Goal: Transaction & Acquisition: Register for event/course

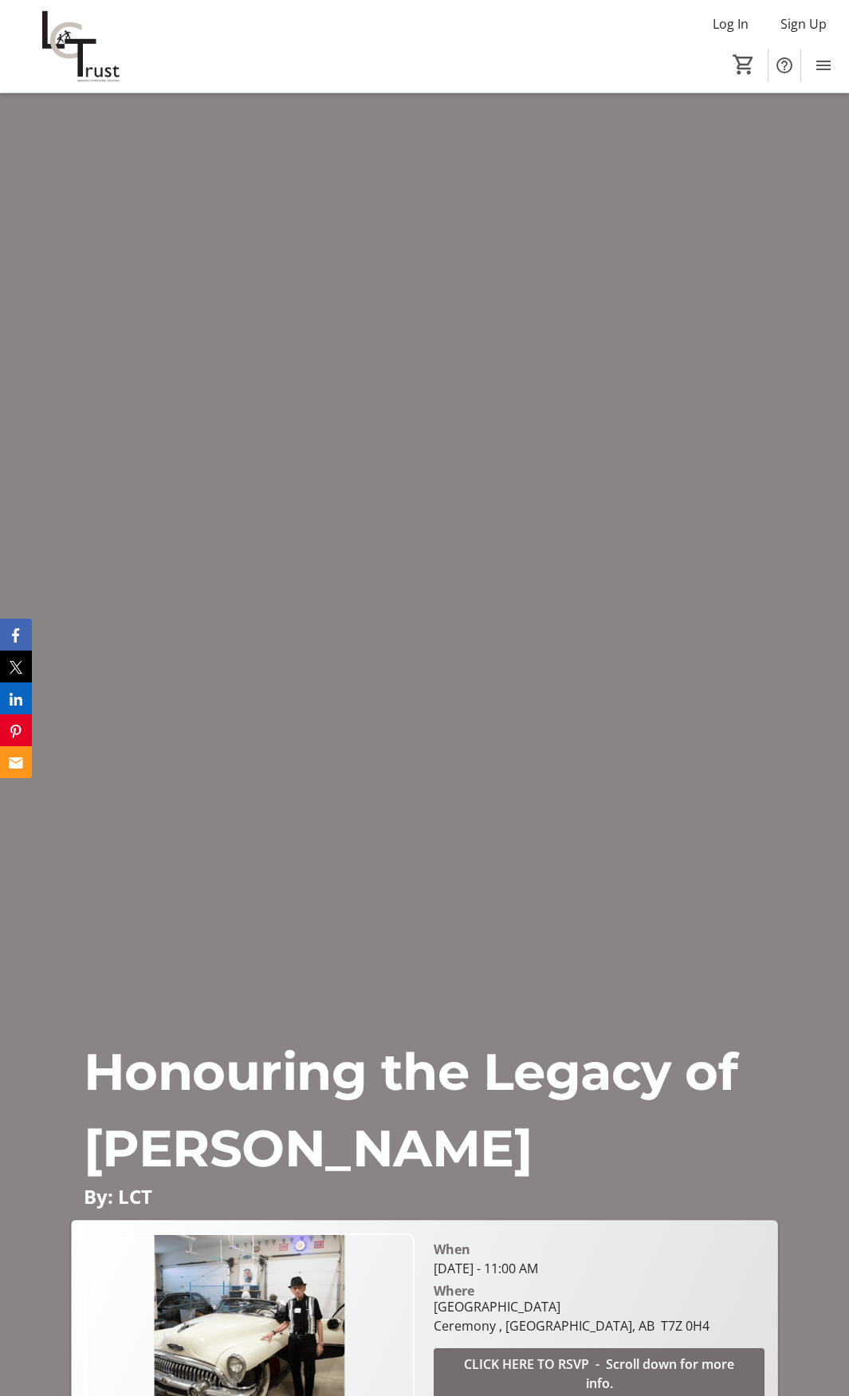
scroll to position [319, 0]
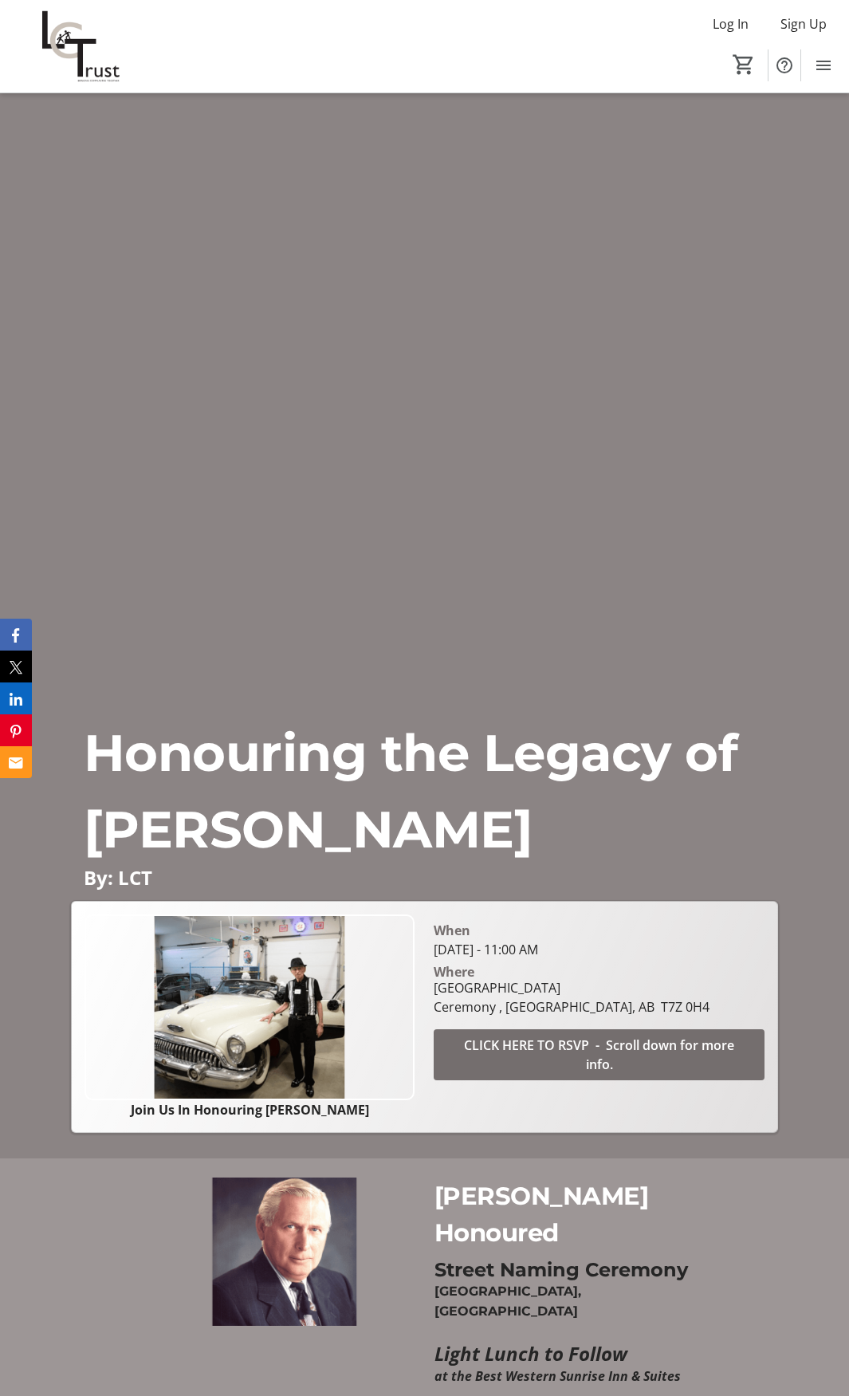
click at [587, 1045] on span "CLICK HERE TO RSVP - Scroll down for more info." at bounding box center [599, 1055] width 293 height 38
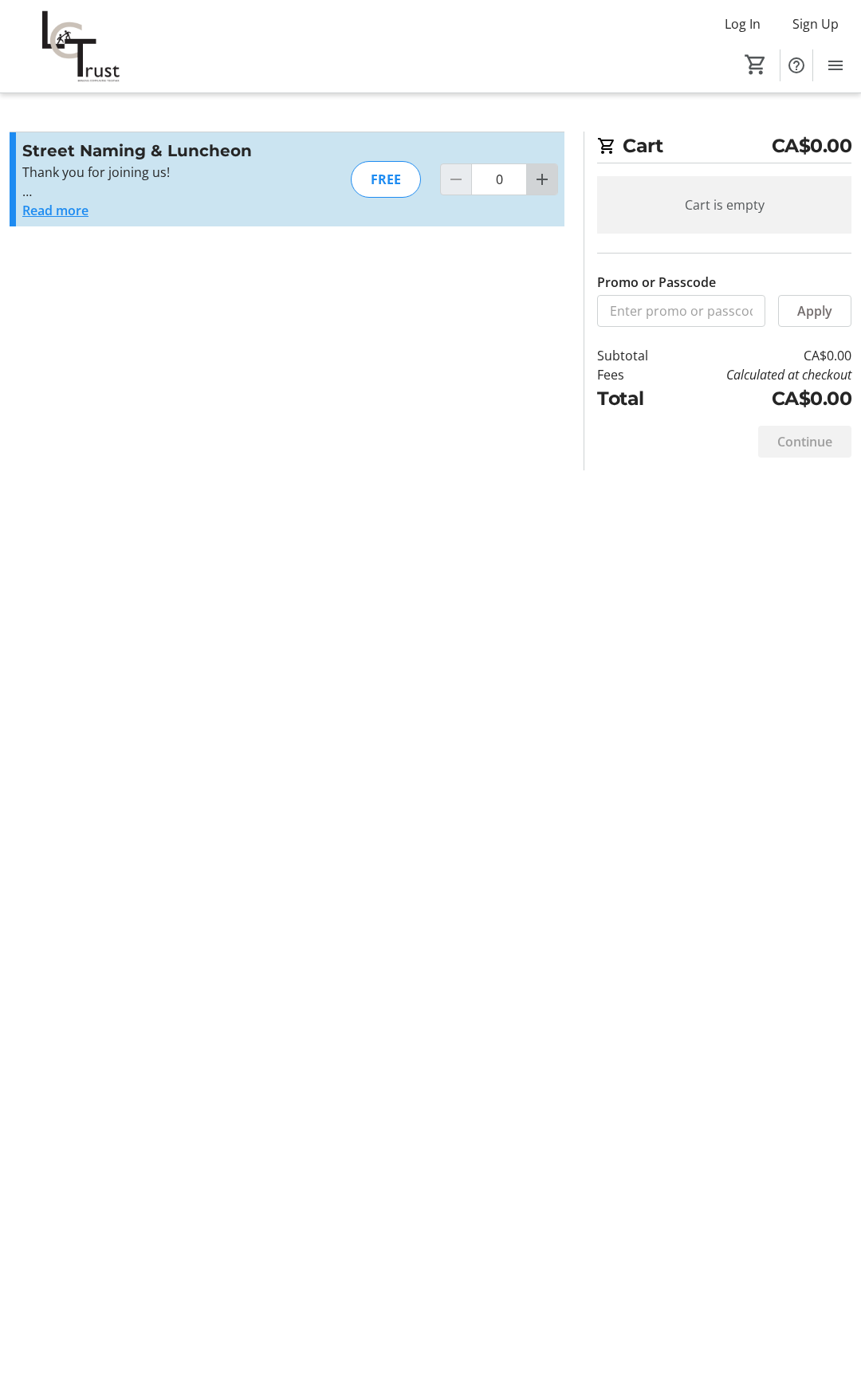
click at [538, 182] on mat-icon "Increment by one" at bounding box center [542, 179] width 19 height 19
type input "1"
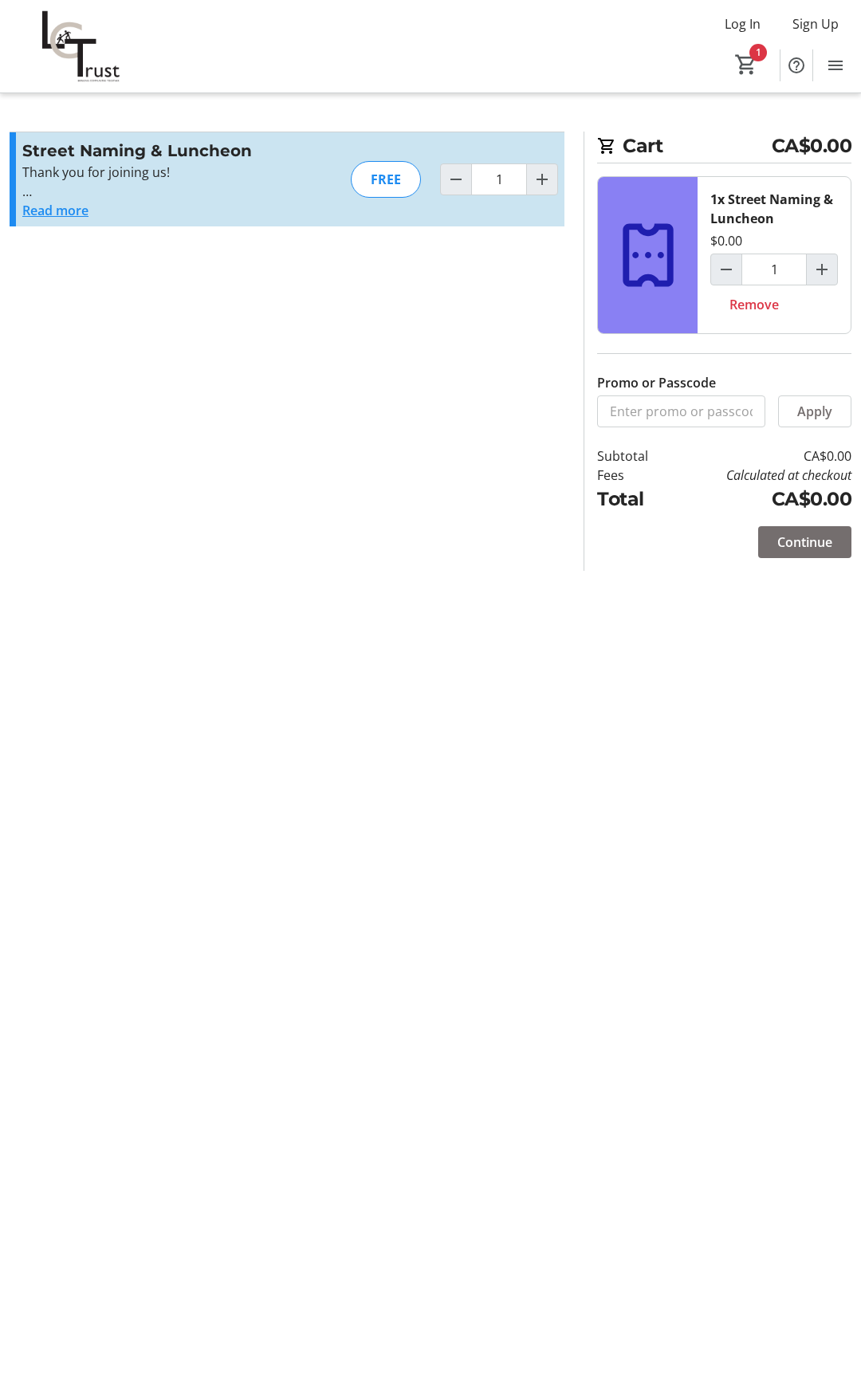
click at [780, 536] on span "Continue" at bounding box center [804, 542] width 55 height 19
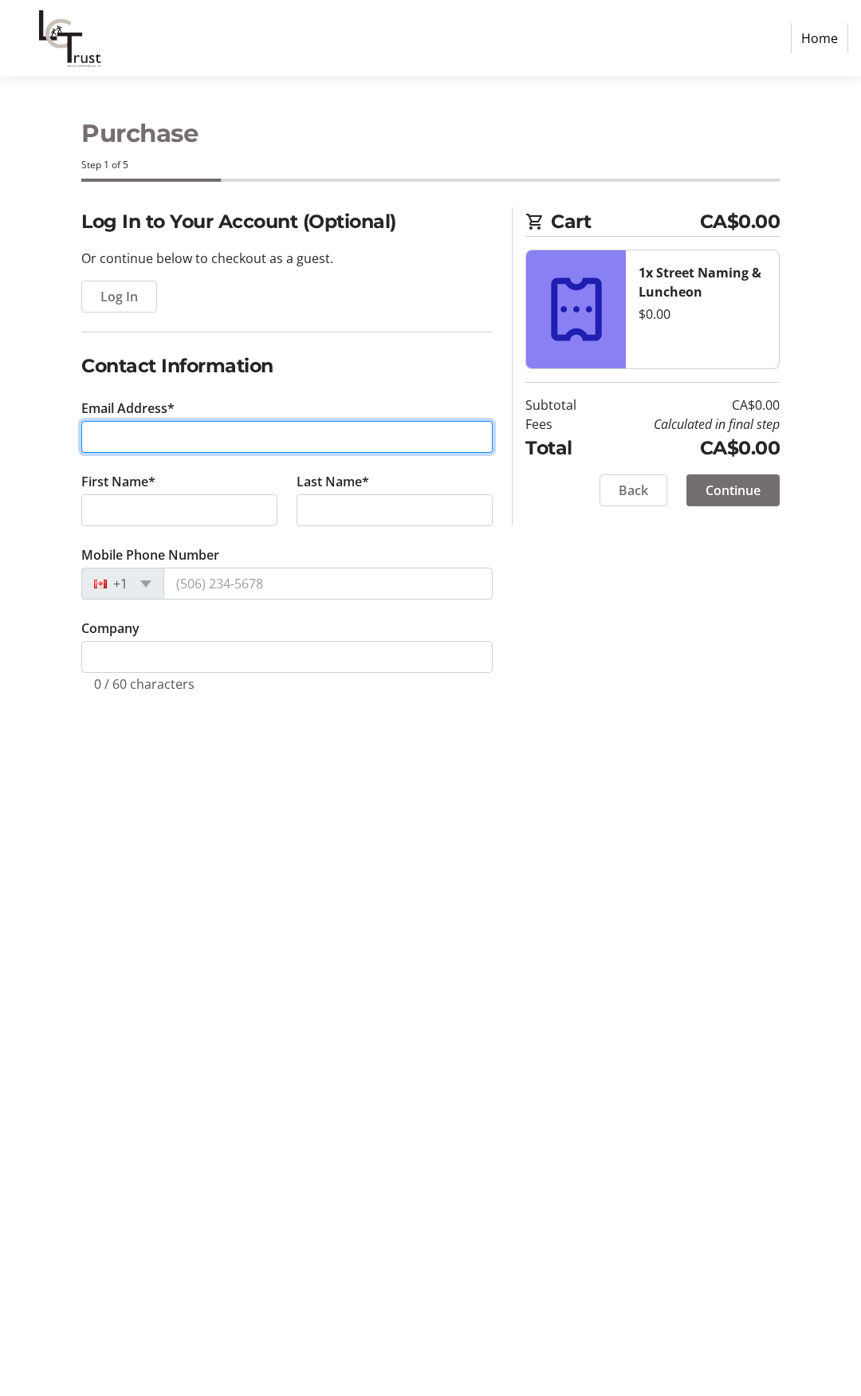
click at [143, 436] on input "Email Address*" at bounding box center [286, 437] width 411 height 32
type input "[PERSON_NAME][EMAIL_ADDRESS][PERSON_NAME][DOMAIN_NAME]"
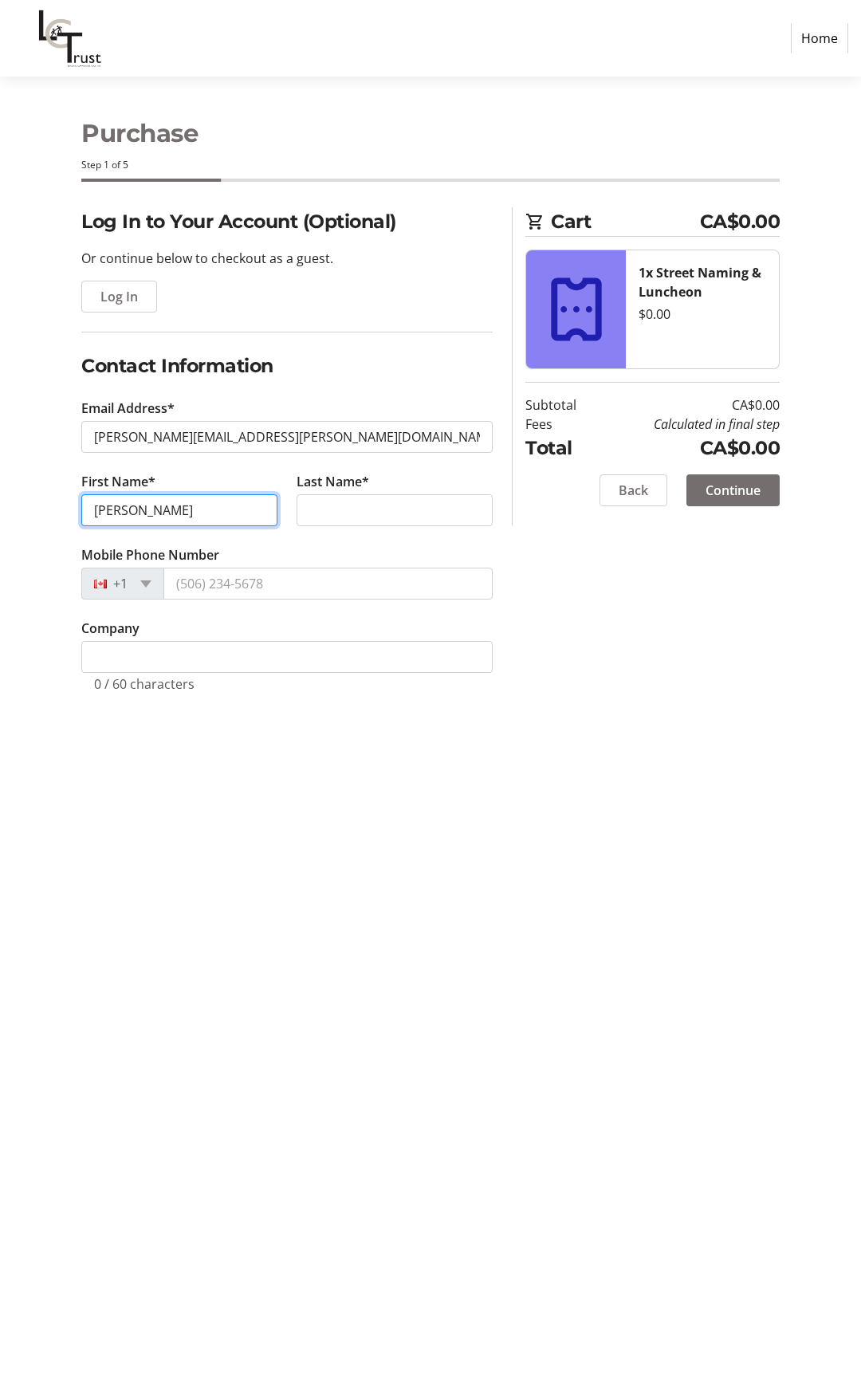
type input "[PERSON_NAME]"
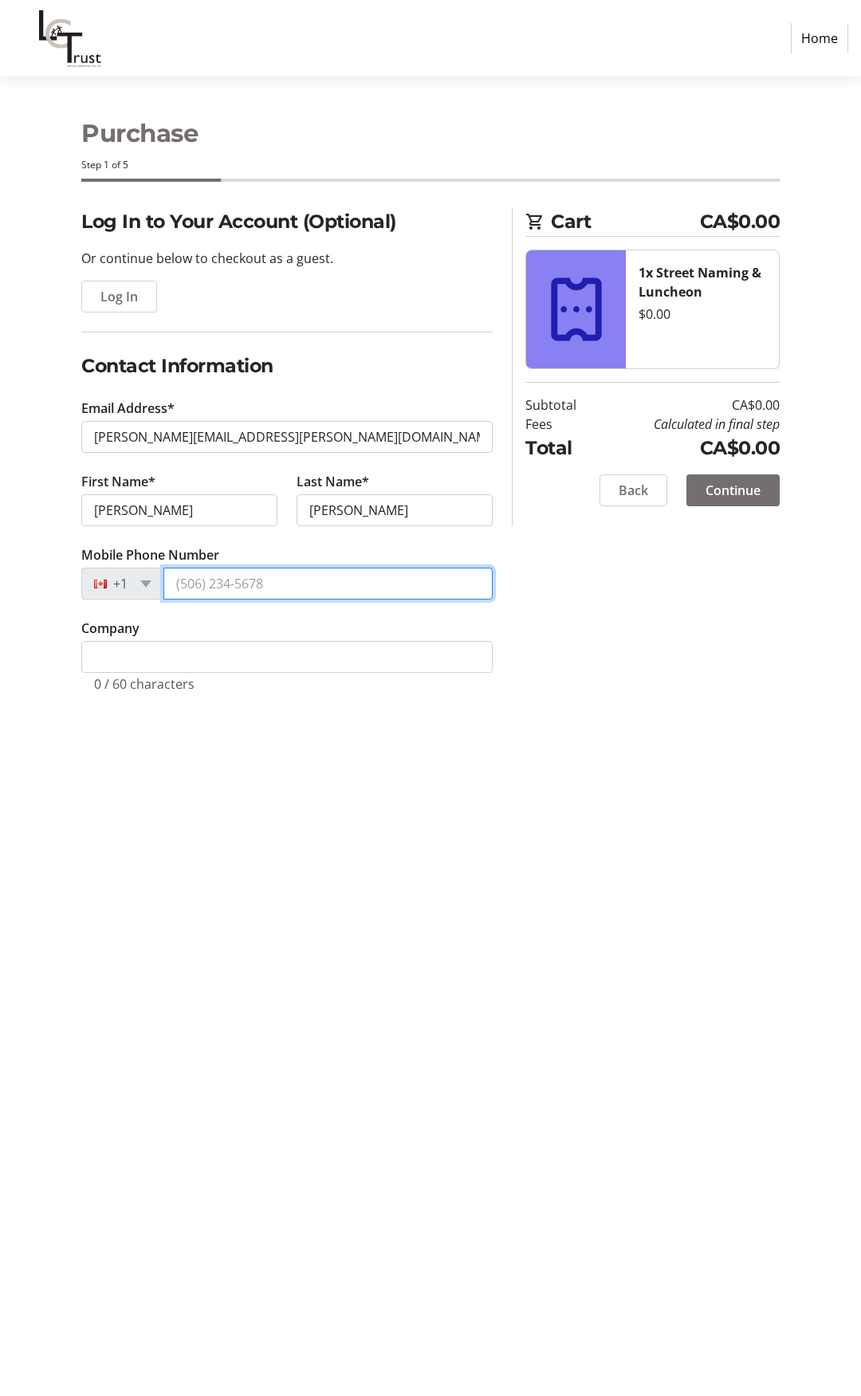
click at [245, 592] on input "Mobile Phone Number" at bounding box center [327, 584] width 329 height 32
type input "[PHONE_NUMBER]"
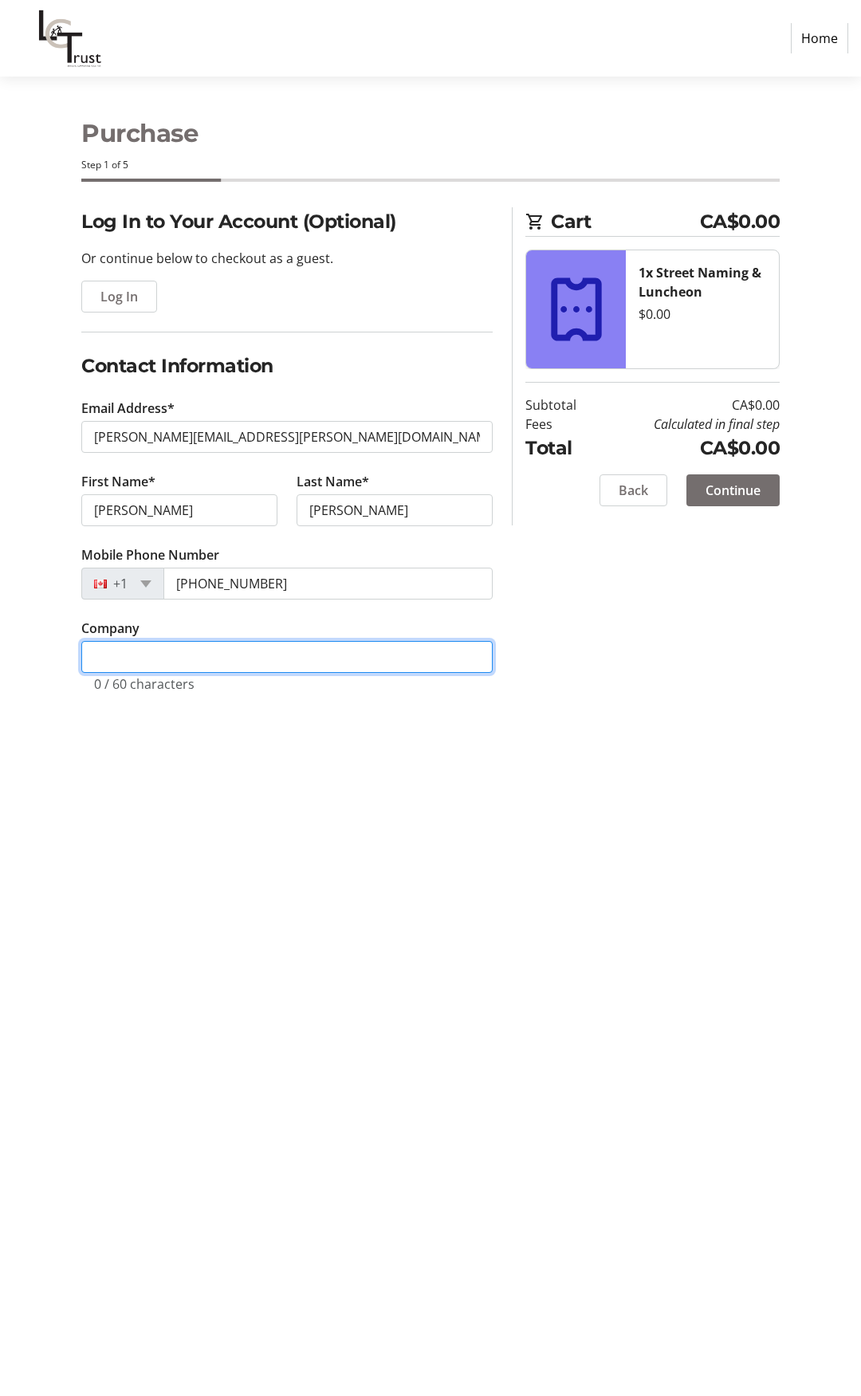
click at [173, 647] on input "Company" at bounding box center [286, 657] width 411 height 32
type input "[GEOGRAPHIC_DATA]"
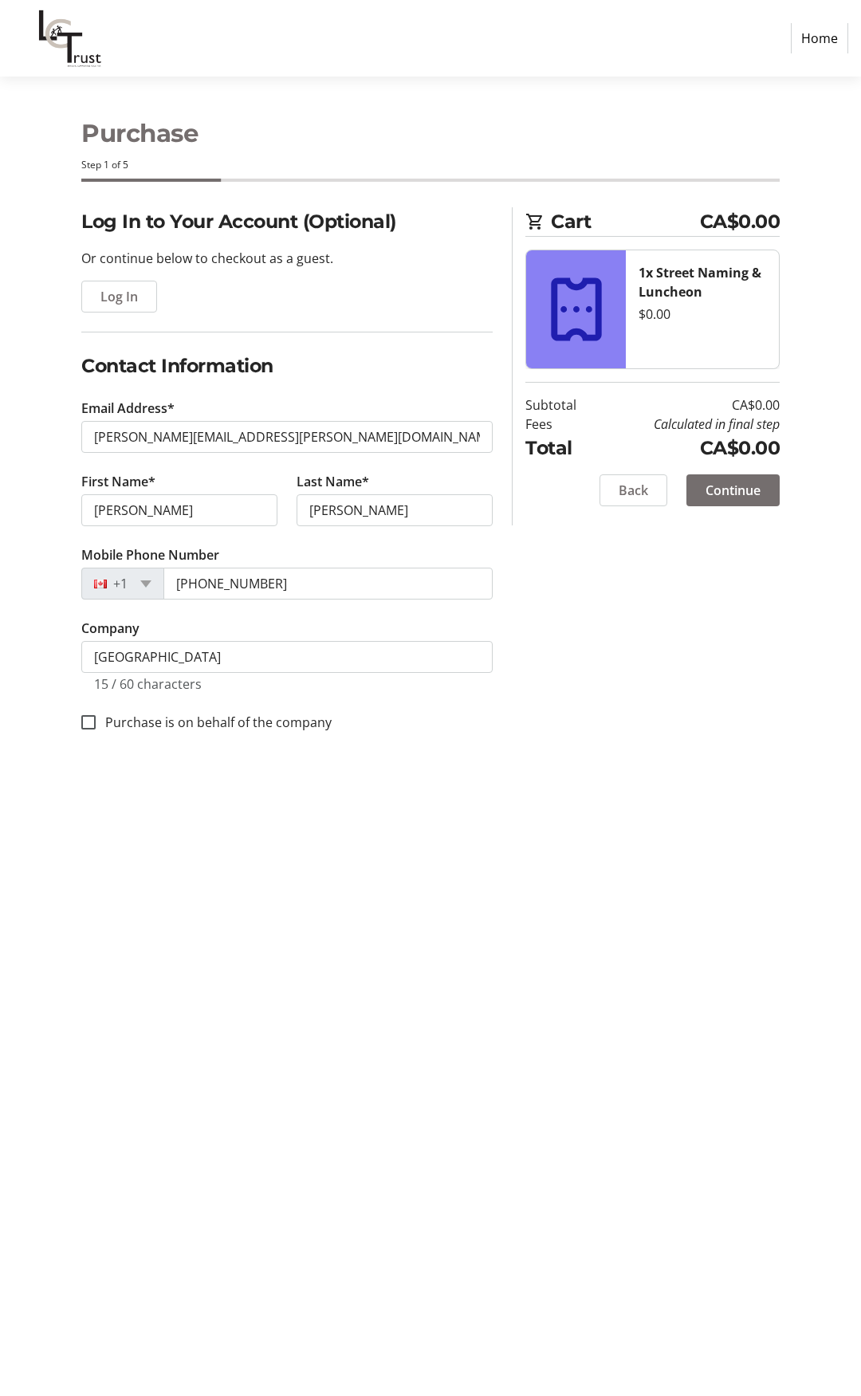
click at [734, 473] on span at bounding box center [732, 490] width 93 height 38
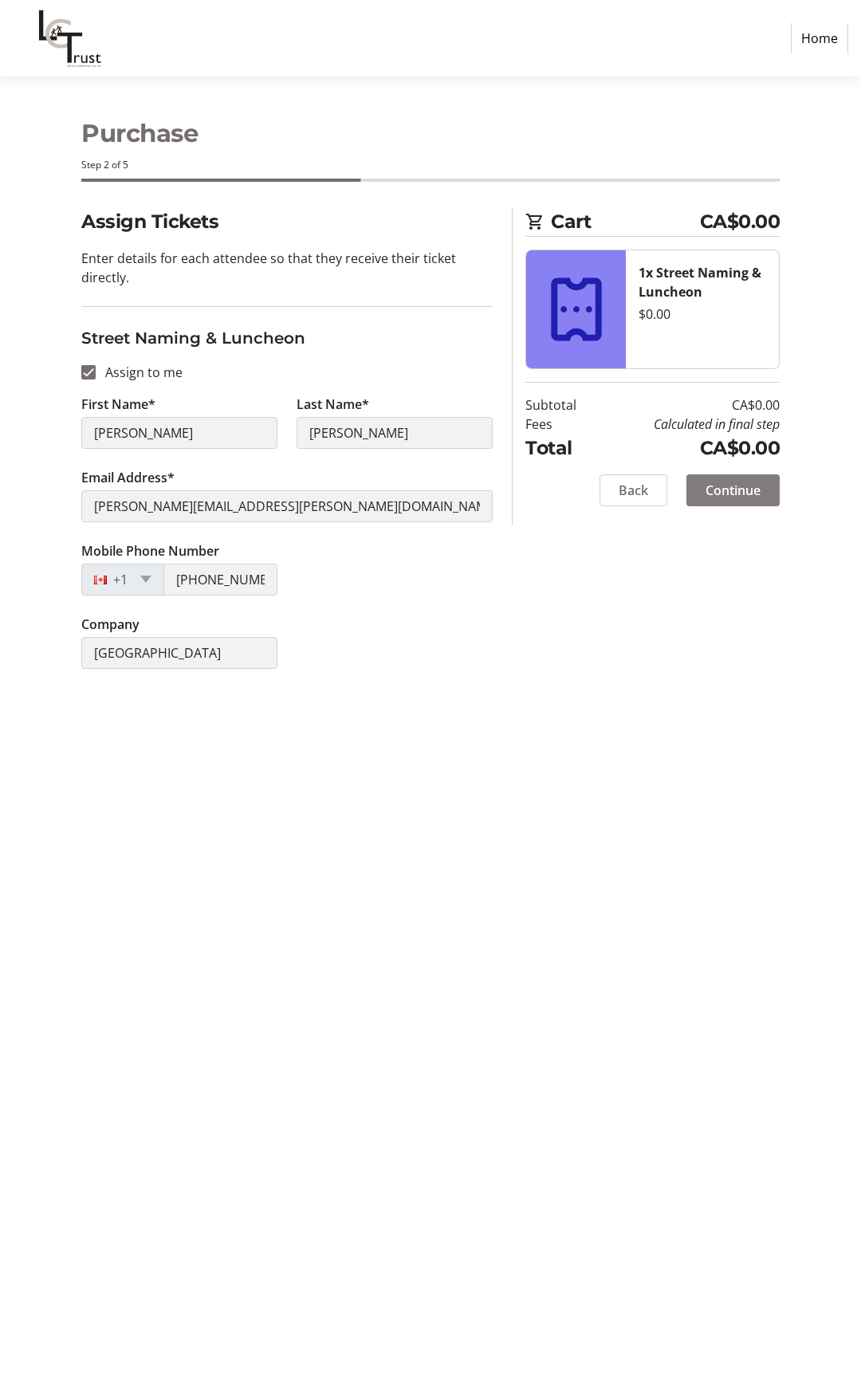
click at [732, 483] on span "Continue" at bounding box center [733, 490] width 55 height 19
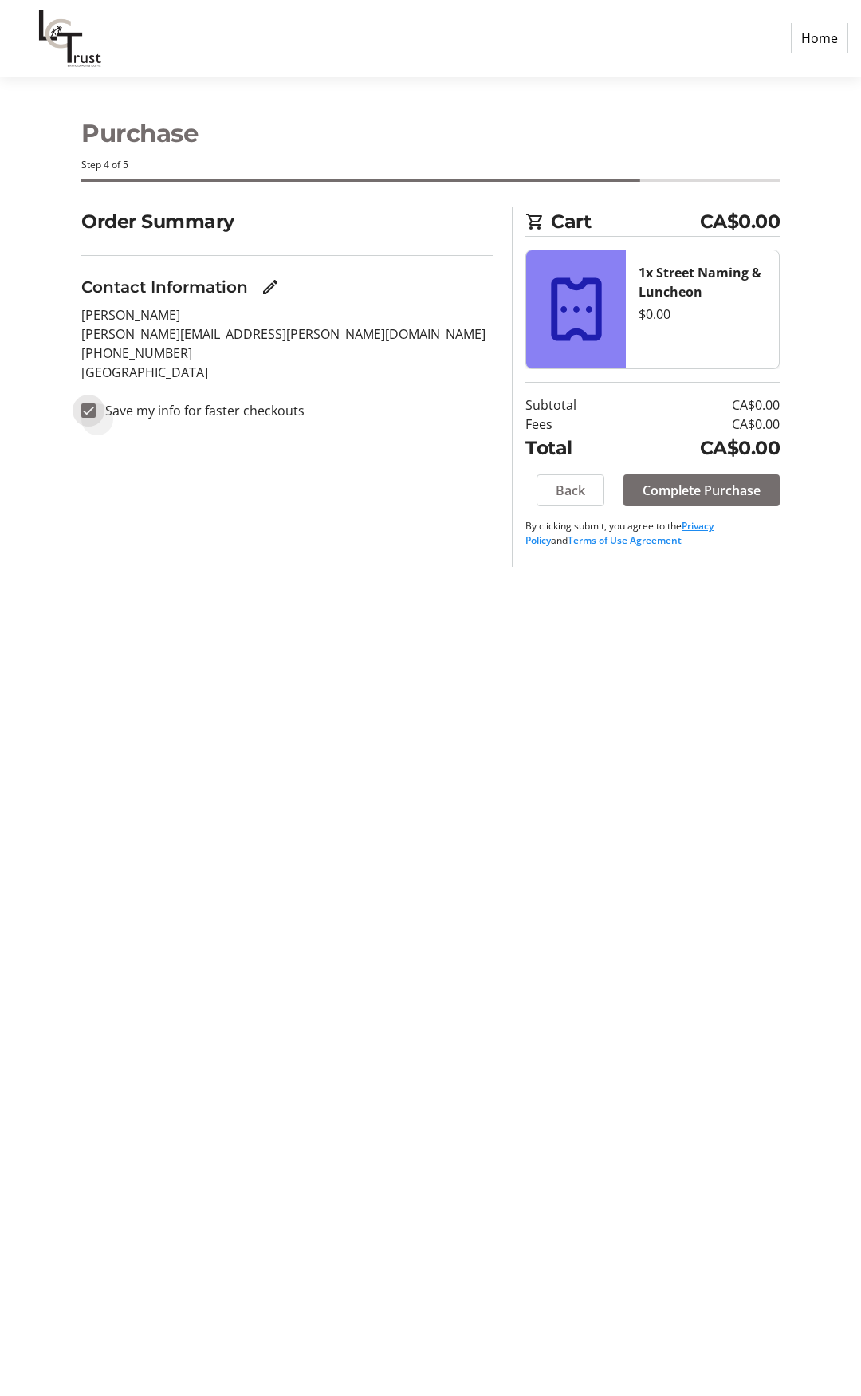
click at [93, 406] on input "Save my info for faster checkouts" at bounding box center [88, 410] width 14 height 14
checkbox input "false"
click at [675, 483] on span "Complete Purchase" at bounding box center [702, 490] width 118 height 19
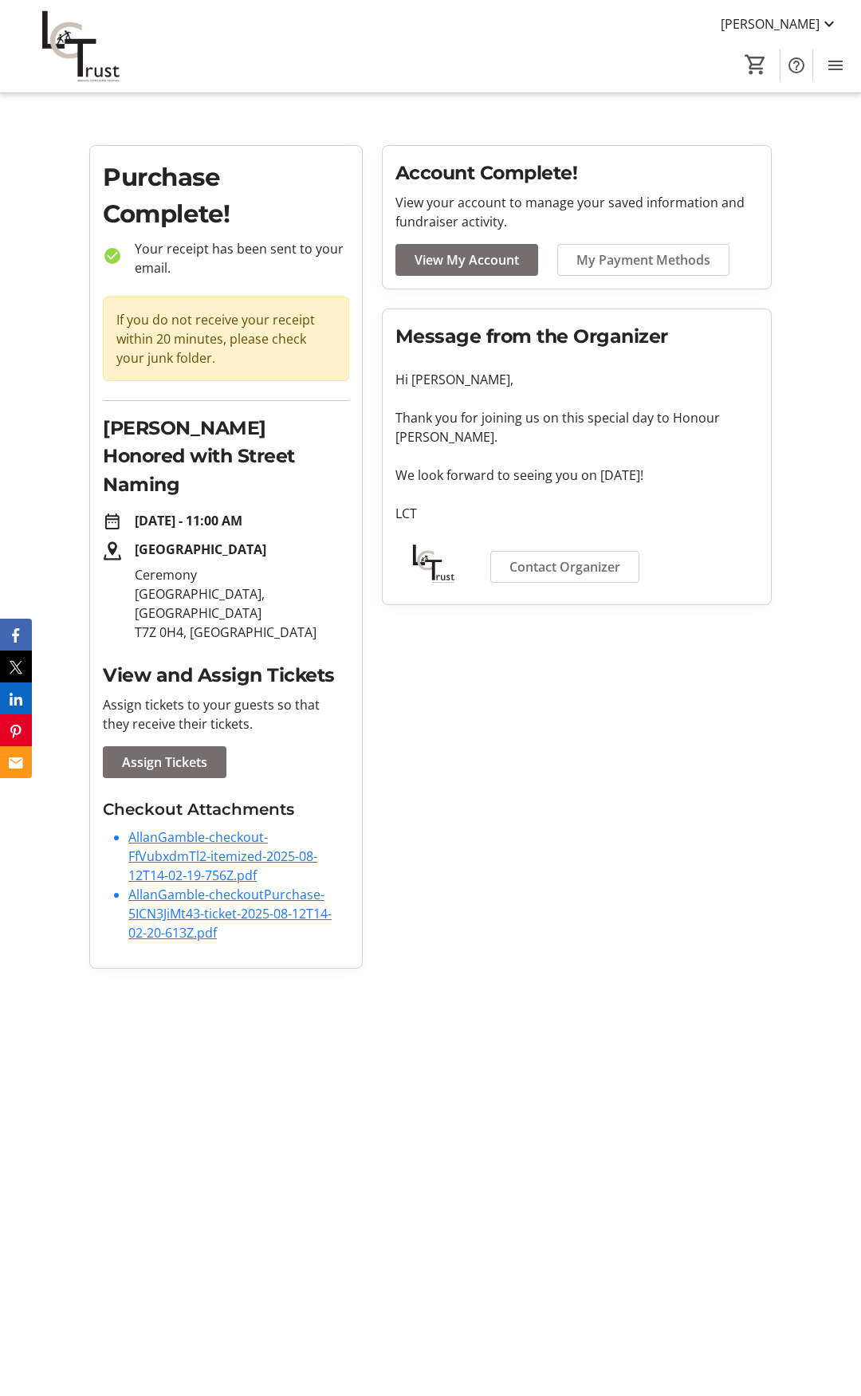
click at [156, 753] on span "Assign Tickets" at bounding box center [164, 762] width 85 height 19
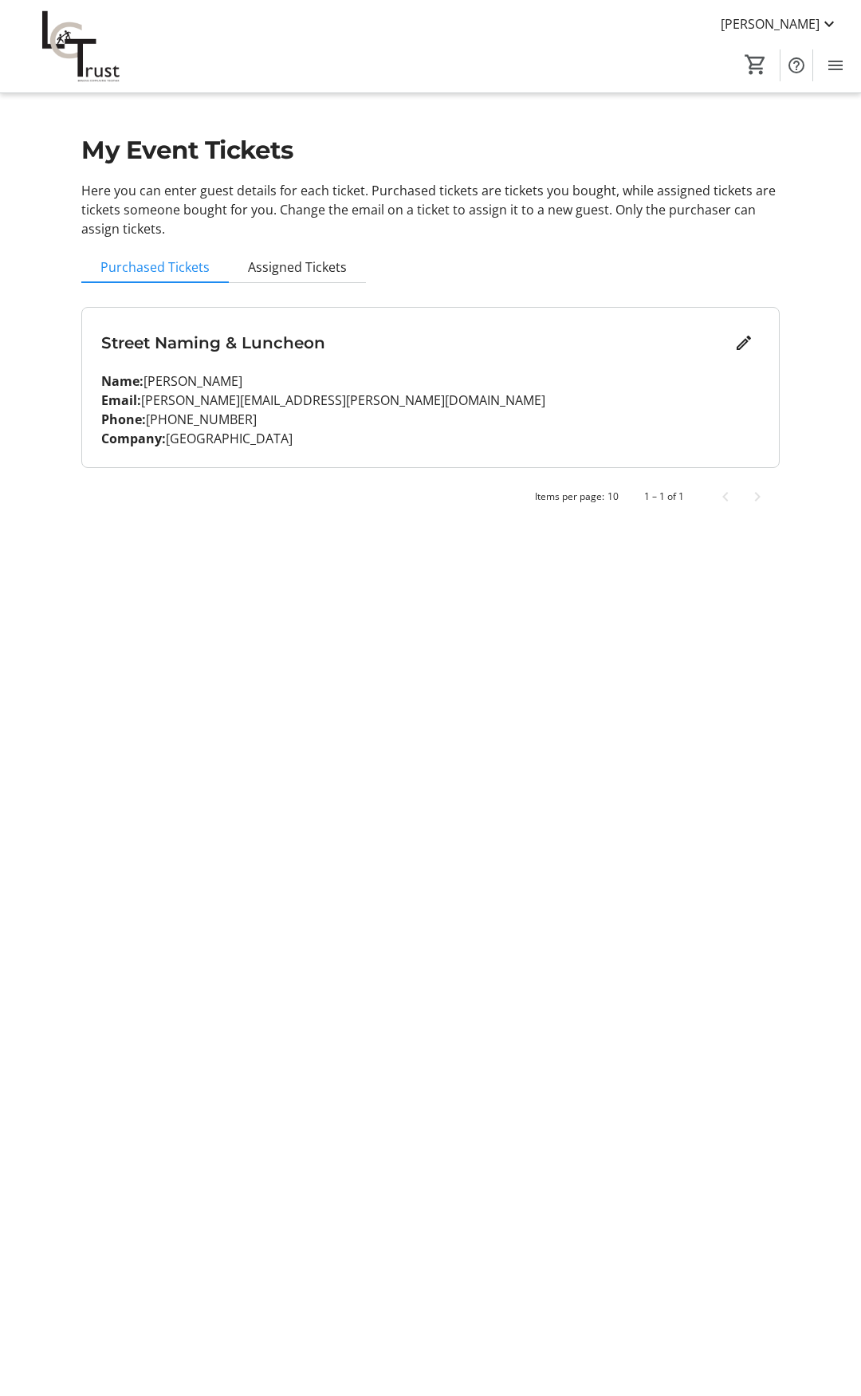
click at [263, 267] on span "Assigned Tickets" at bounding box center [297, 267] width 99 height 13
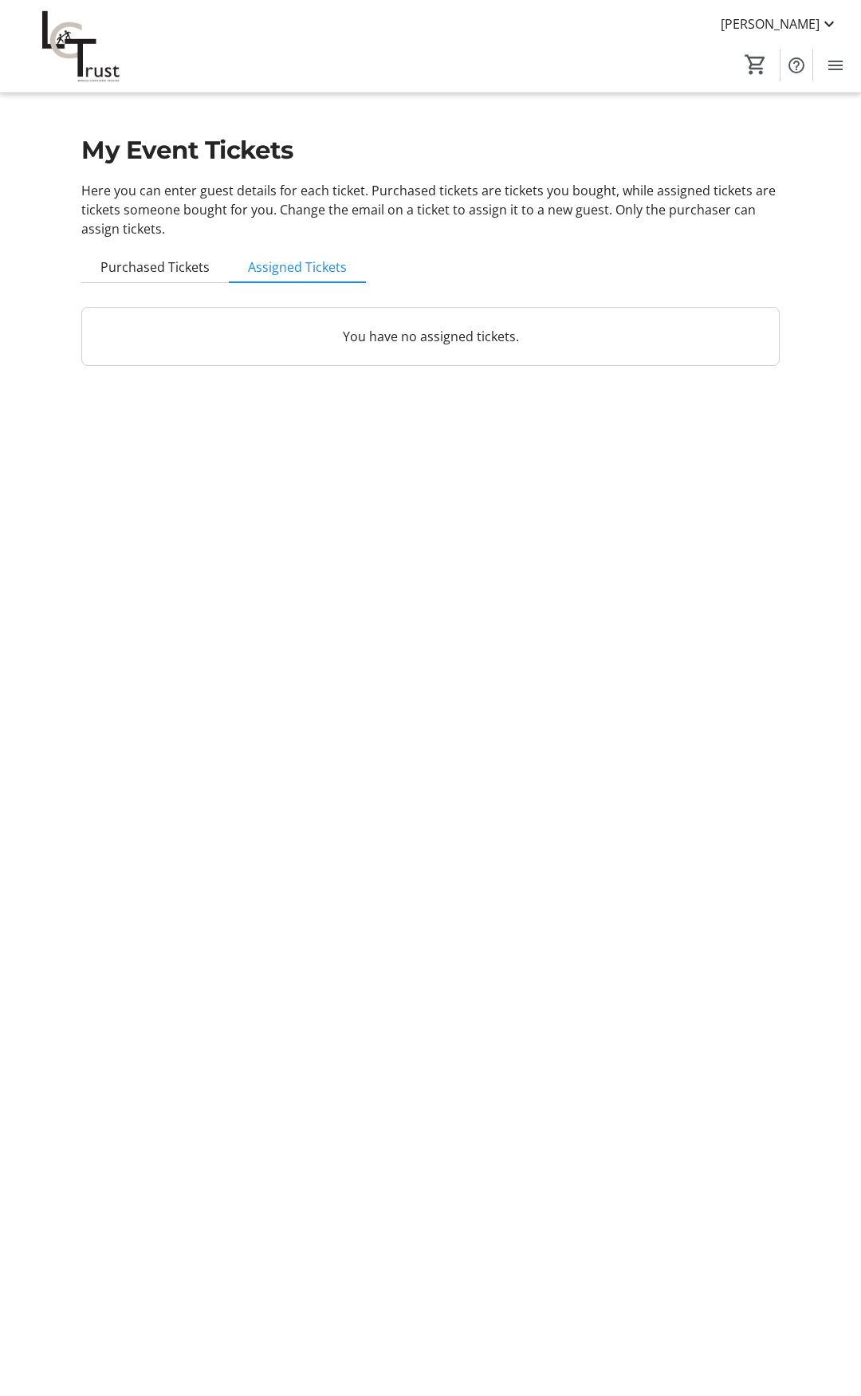
click at [128, 261] on span "Purchased Tickets" at bounding box center [154, 267] width 109 height 13
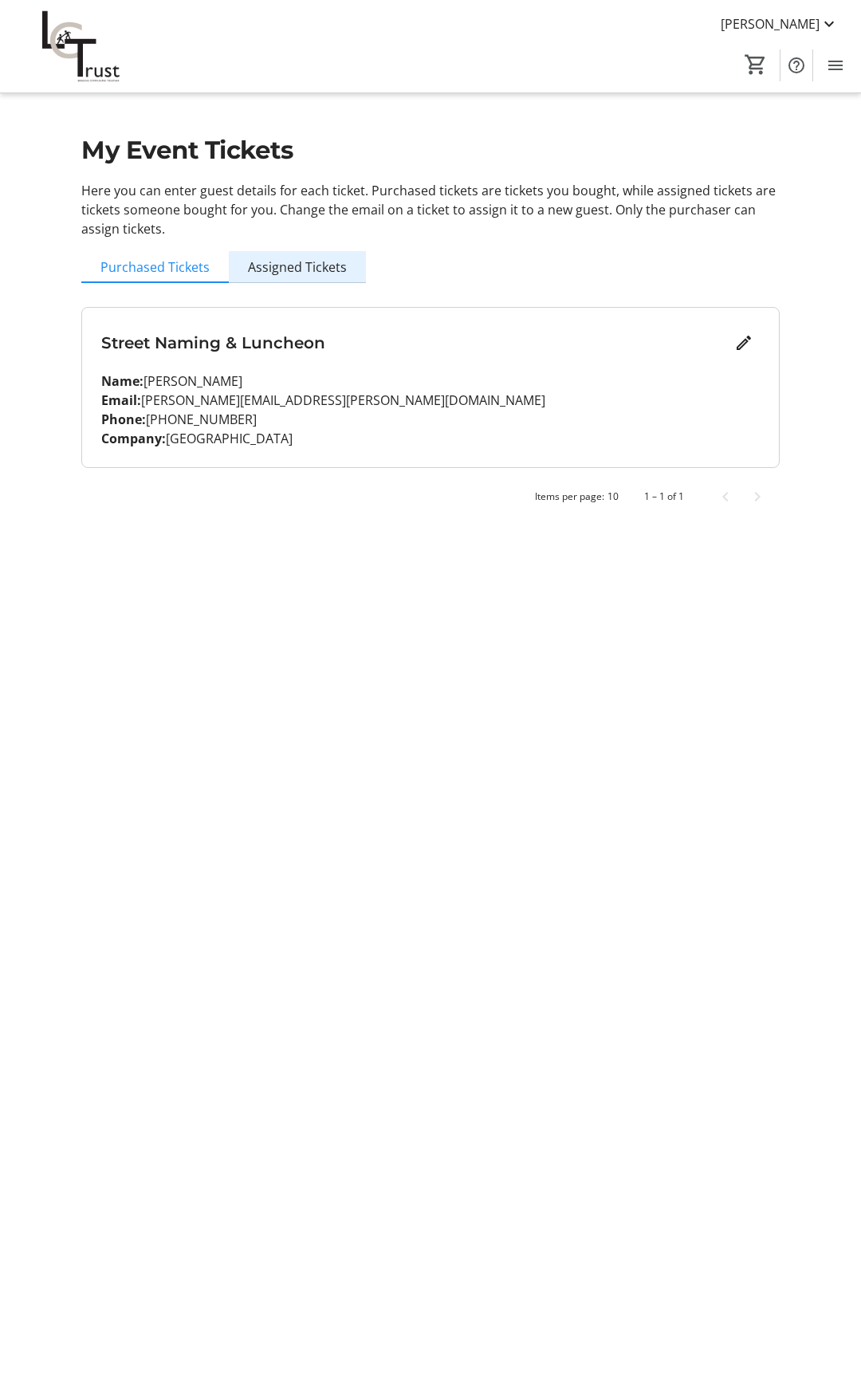
click at [299, 273] on span "Assigned Tickets" at bounding box center [297, 267] width 99 height 13
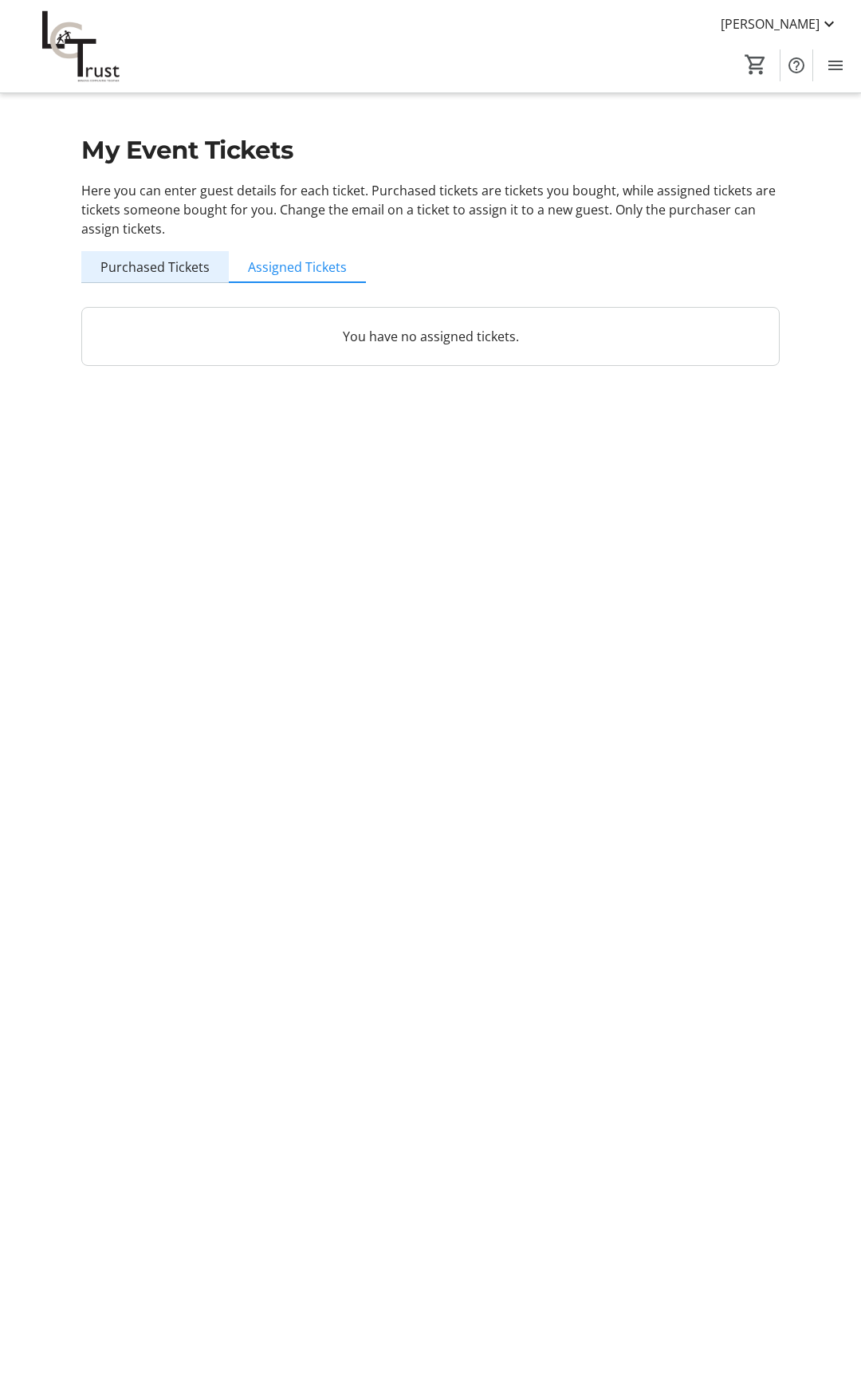
click at [164, 268] on span "Purchased Tickets" at bounding box center [154, 267] width 109 height 13
